Goal: Find specific page/section: Find specific page/section

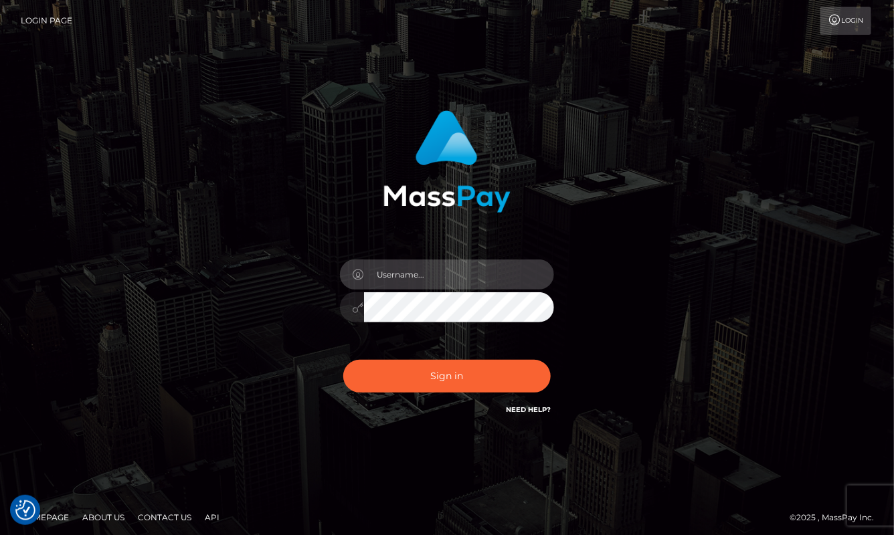
type input "aluasupport"
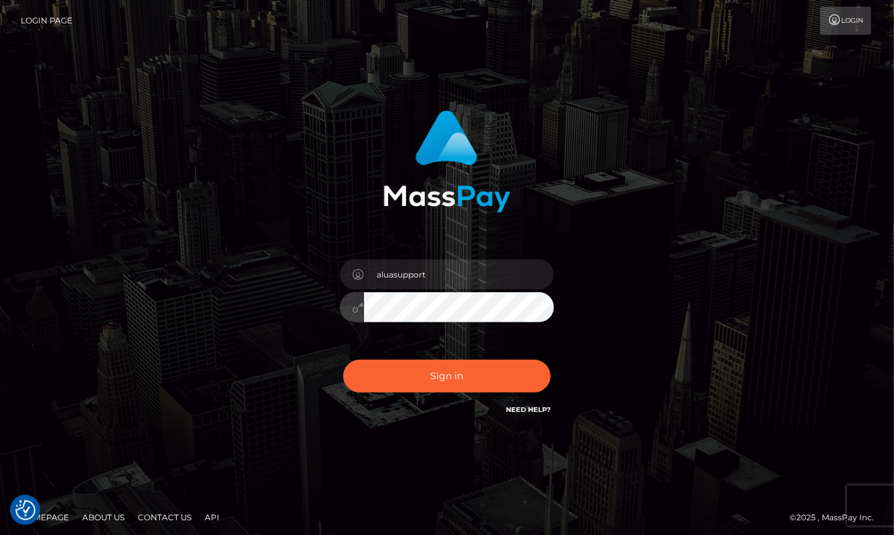
click at [447, 376] on button "Sign in" at bounding box center [446, 376] width 207 height 33
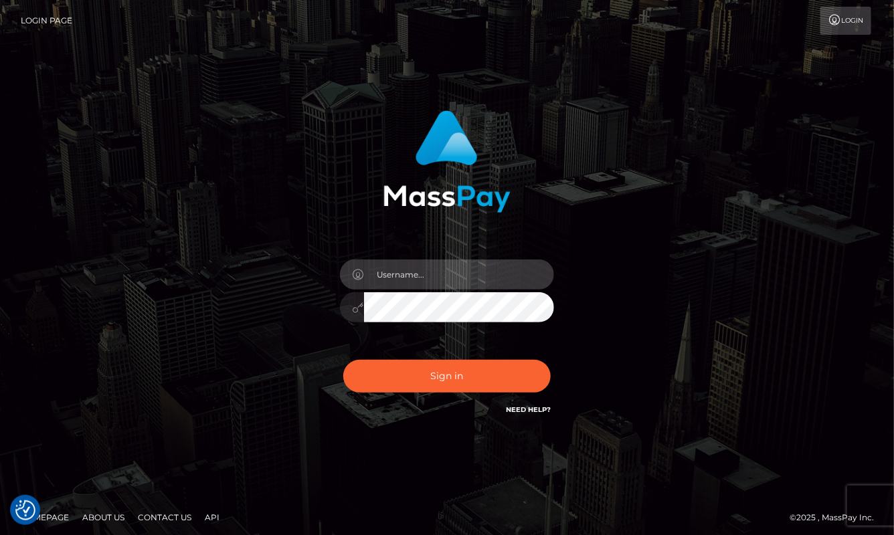
type input "aluasupport"
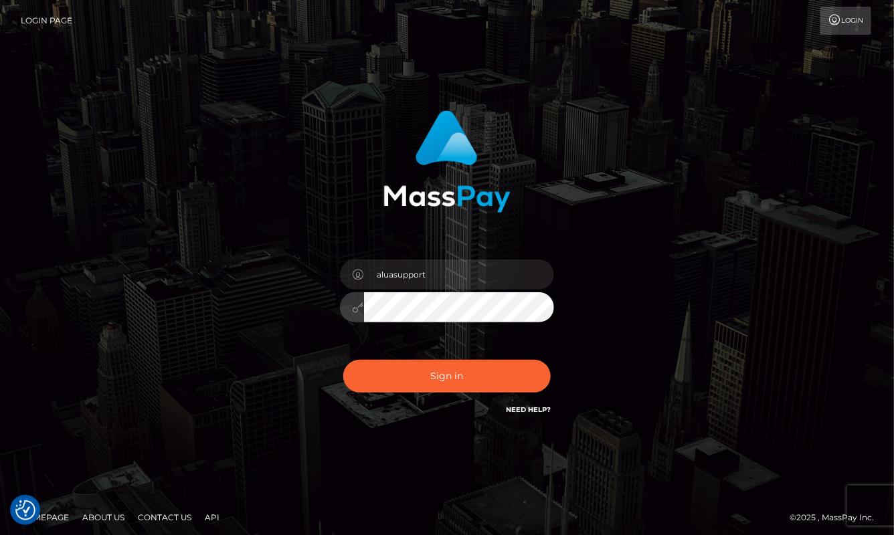
click at [447, 376] on button "Sign in" at bounding box center [446, 376] width 207 height 33
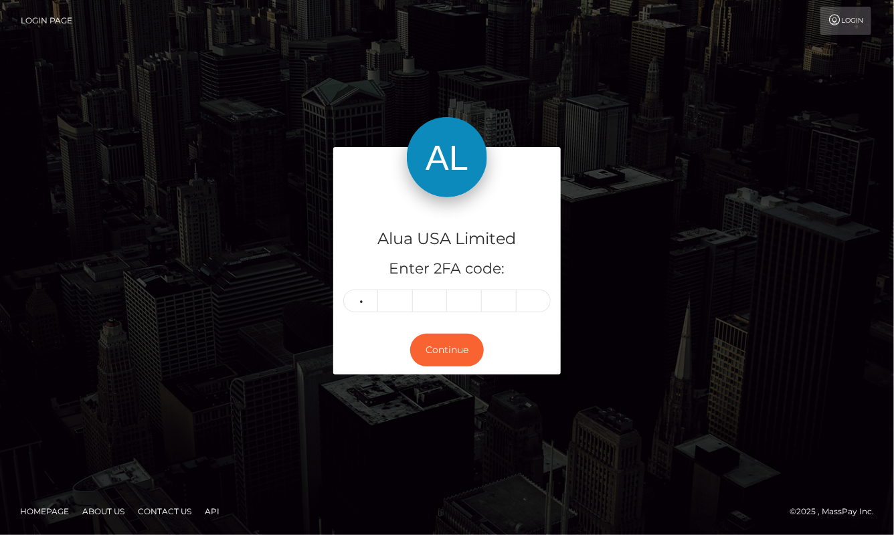
type input "9"
type input "5"
type input "4"
type input "1"
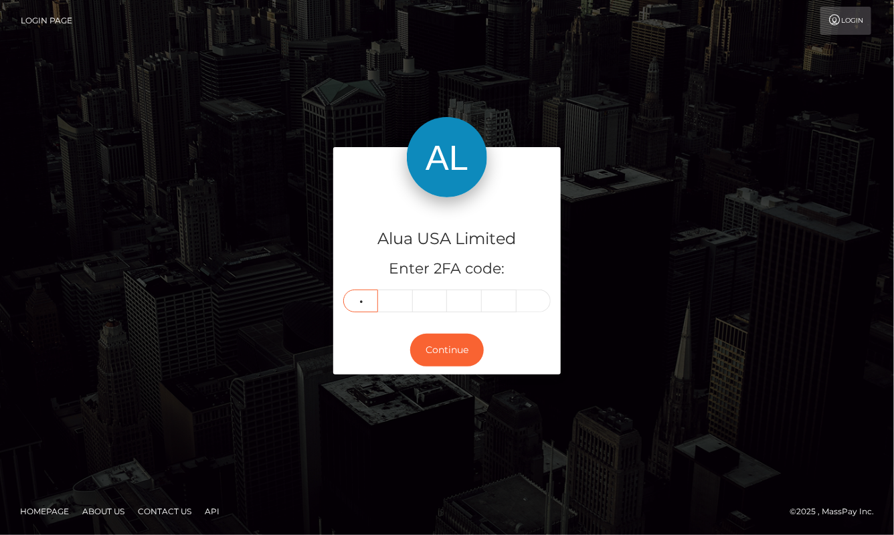
type input "7"
type input "8"
type input "3"
type input "7"
type input "1"
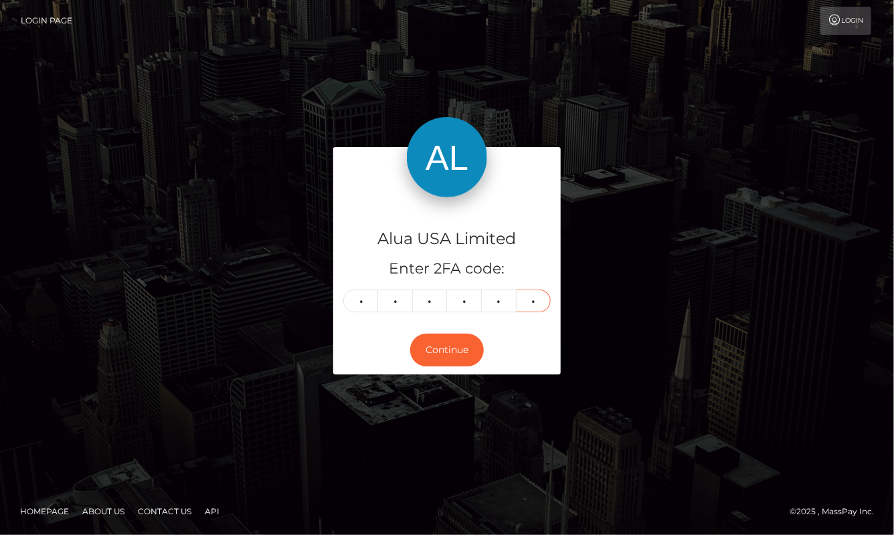
type input "6"
click at [447, 349] on button "Continue" at bounding box center [447, 350] width 74 height 33
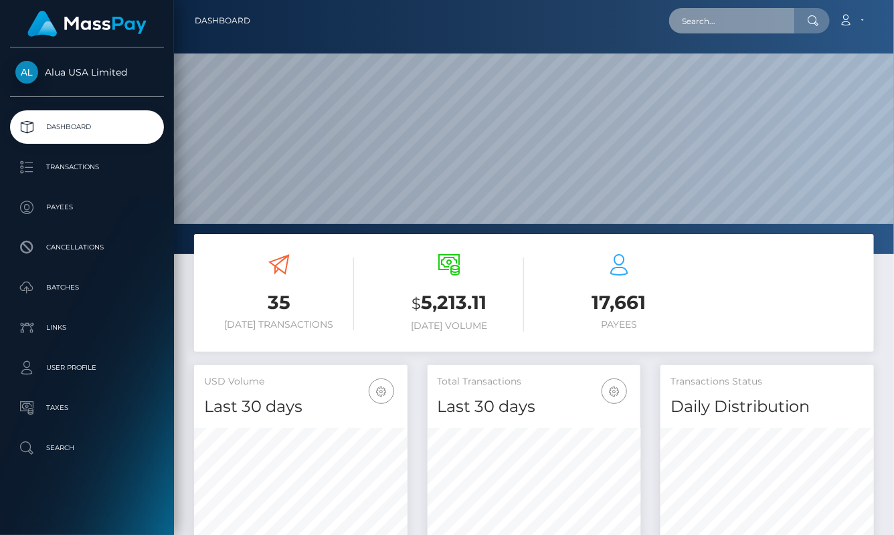
scroll to position [235, 213]
click at [777, 23] on input "text" at bounding box center [732, 20] width 126 height 25
paste input "60bbc89d23ff5e0c0577ab0b"
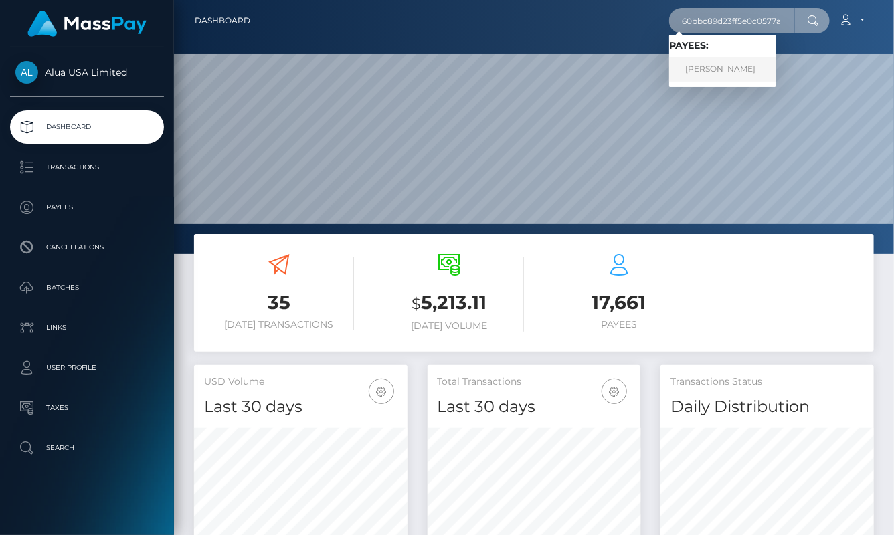
type input "60bbc89d23ff5e0c0577ab0b"
click at [728, 72] on link "Lili Hanzel" at bounding box center [722, 69] width 107 height 25
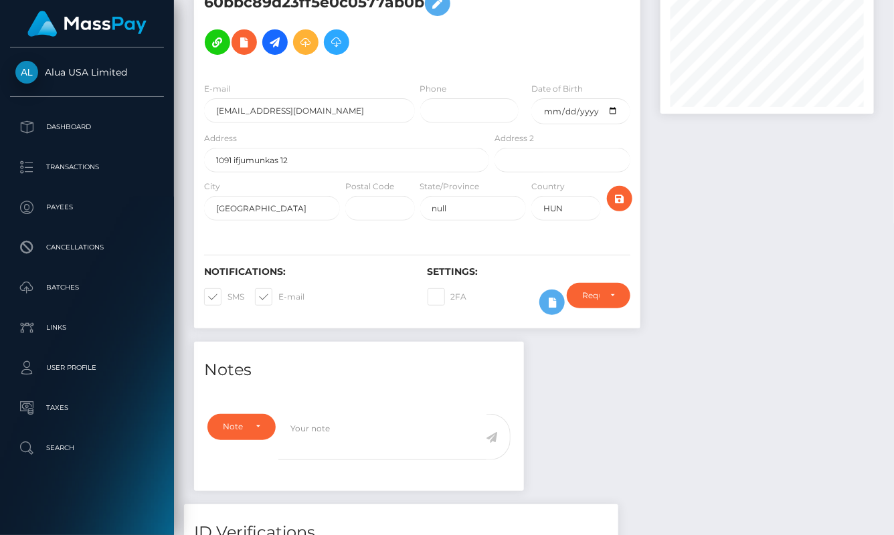
scroll to position [278, 0]
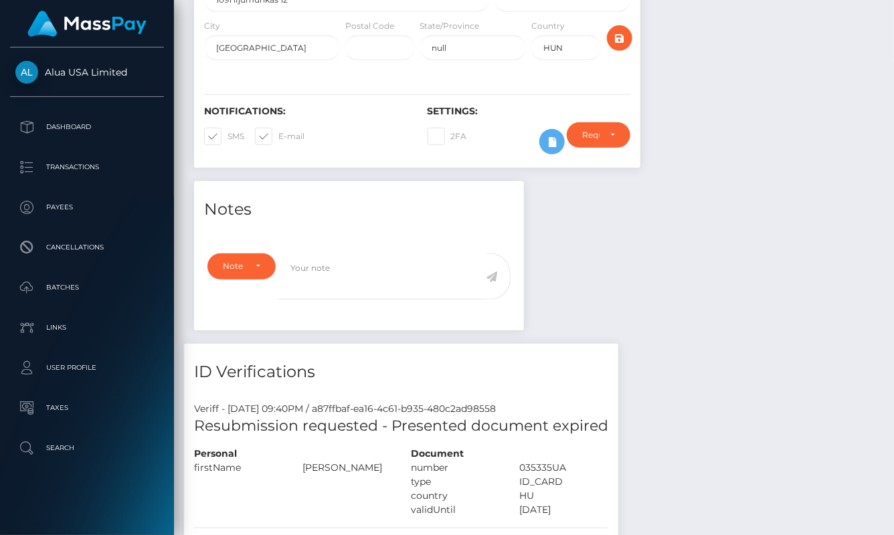
click at [690, 361] on div "Notes Note Type Compliance Clear Compliance General Note Type" at bounding box center [534, 458] width 700 height 555
click at [557, 137] on div "Require ID/Selfie Verification Do not require Paid by payee Require ID/Selfie V…" at bounding box center [599, 141] width 84 height 39
click at [542, 148] on button at bounding box center [551, 141] width 25 height 25
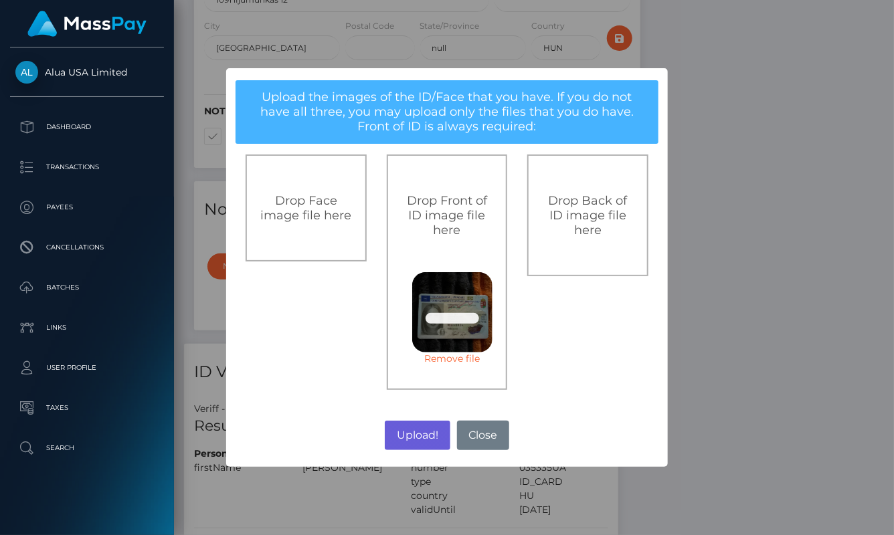
click at [417, 438] on button "Upload!" at bounding box center [417, 435] width 65 height 29
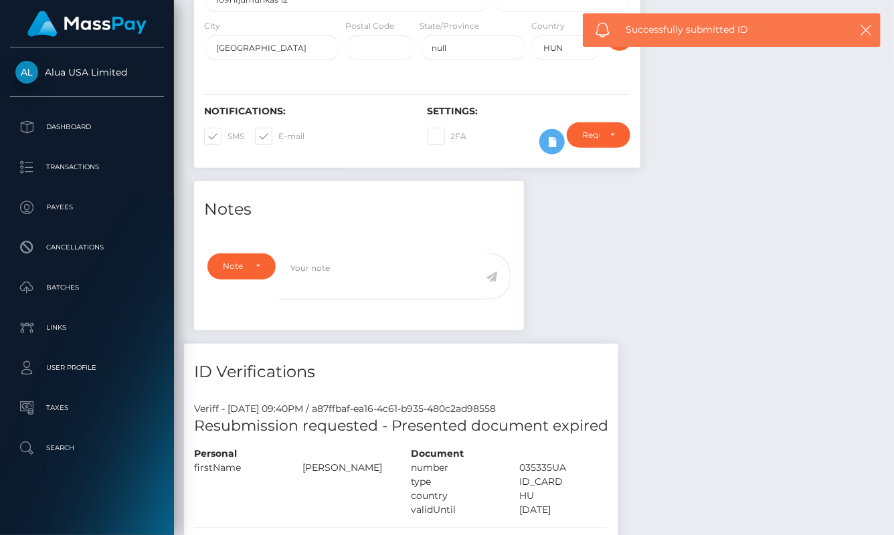
scroll to position [277, 0]
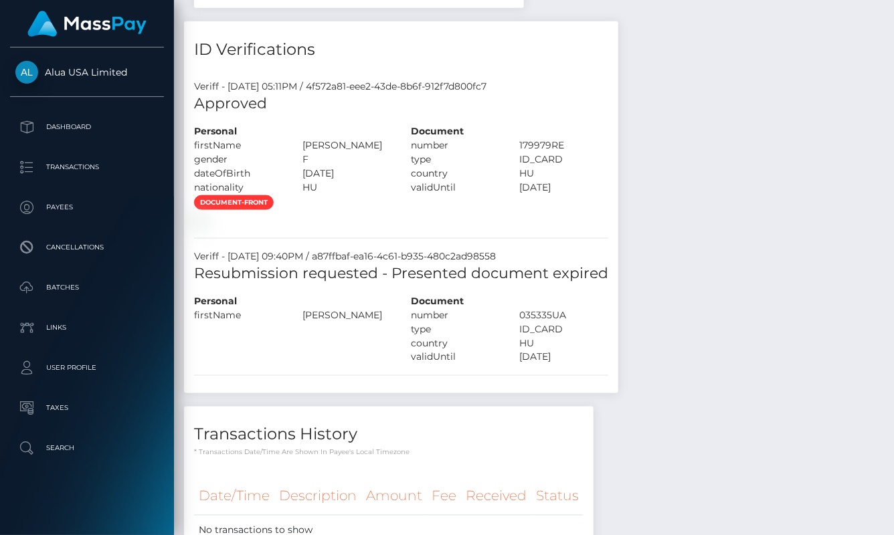
scroll to position [629, 0]
